Goal: Navigation & Orientation: Go to known website

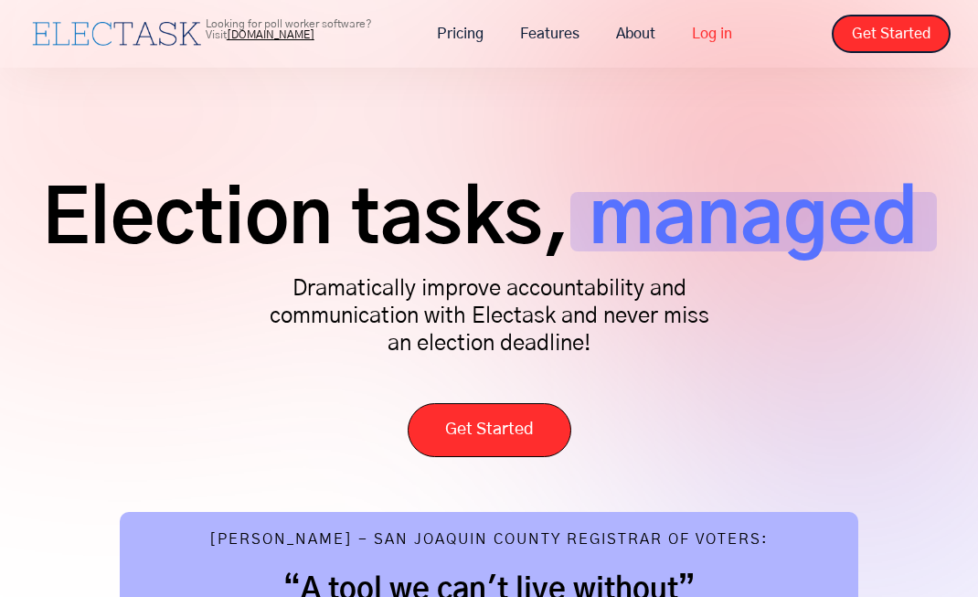
click at [716, 26] on link "Log in" at bounding box center [712, 34] width 77 height 38
click at [699, 31] on link "Log in" at bounding box center [712, 34] width 77 height 38
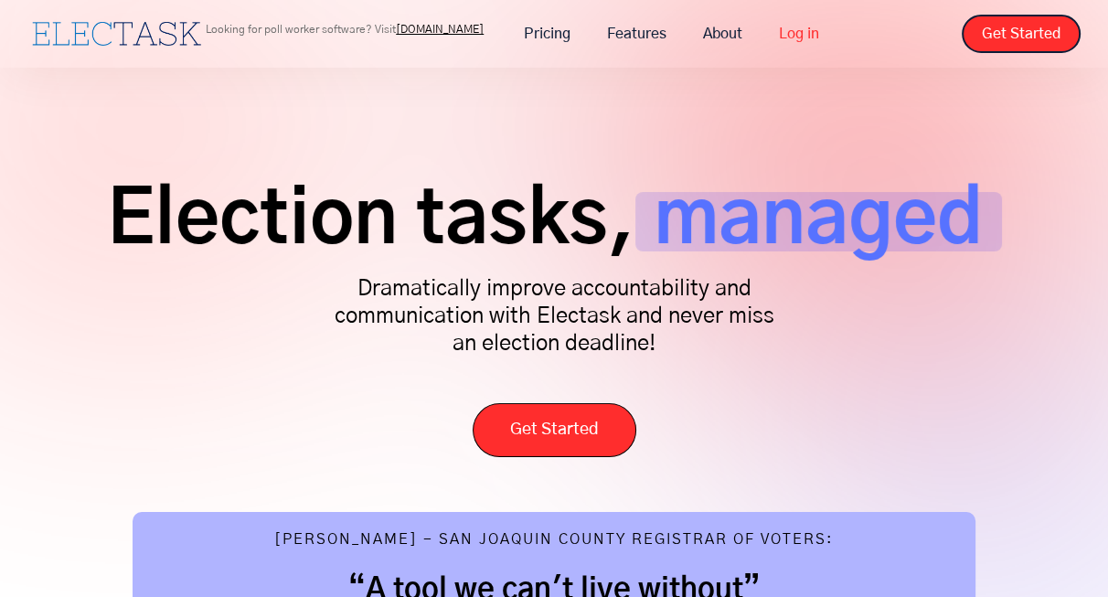
click at [790, 34] on link "Log in" at bounding box center [798, 34] width 77 height 38
click at [806, 38] on link "Log in" at bounding box center [798, 34] width 77 height 38
